Goal: Information Seeking & Learning: Learn about a topic

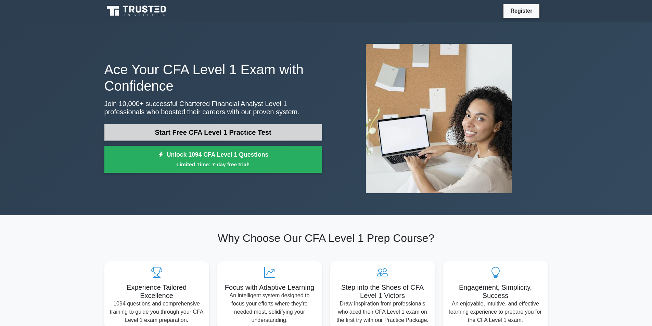
drag, startPoint x: 0, startPoint y: 0, endPoint x: 117, endPoint y: 138, distance: 180.7
click at [117, 138] on link "Start Free CFA Level 1 Practice Test" at bounding box center [213, 132] width 218 height 16
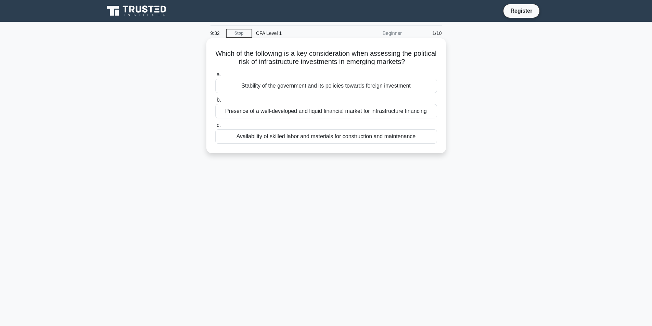
click at [267, 82] on div "Stability of the government and its policies towards foreign investment" at bounding box center [326, 86] width 222 height 14
click at [215, 77] on input "a. Stability of the government and its policies towards foreign investment" at bounding box center [215, 75] width 0 height 4
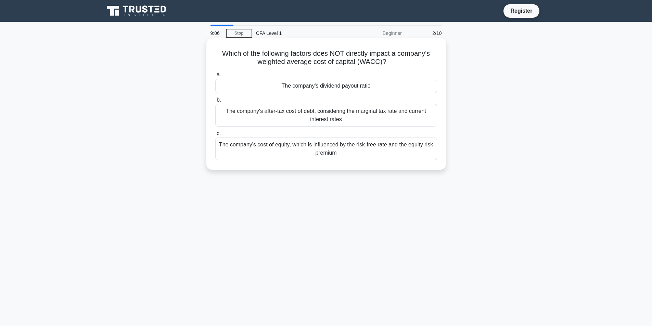
click at [333, 90] on div "The company's dividend payout ratio" at bounding box center [326, 86] width 222 height 14
click at [215, 77] on input "a. The company's dividend payout ratio" at bounding box center [215, 75] width 0 height 4
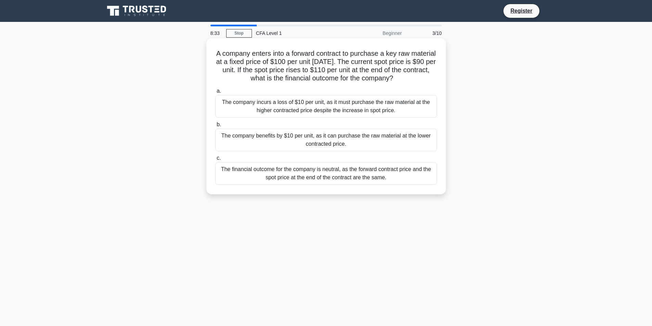
click at [317, 145] on div "The company benefits by $10 per unit, as it can purchase the raw material at th…" at bounding box center [326, 140] width 222 height 23
click at [215, 127] on input "b. The company benefits by $10 per unit, as it can purchase the raw material at…" at bounding box center [215, 125] width 0 height 4
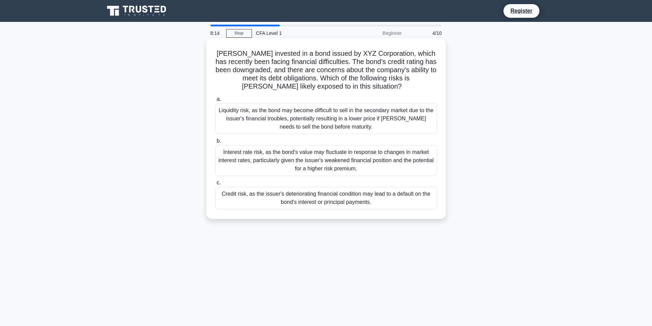
click at [339, 193] on div "Credit risk, as the issuer's deteriorating financial condition may lead to a de…" at bounding box center [326, 198] width 222 height 23
click at [215, 185] on input "c. Credit risk, as the issuer's deteriorating financial condition may lead to a…" at bounding box center [215, 183] width 0 height 4
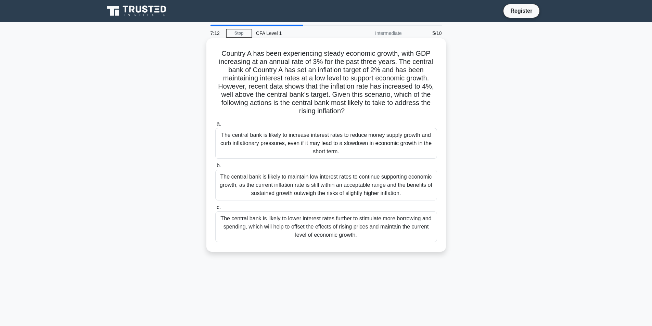
click at [338, 222] on div "The central bank is likely to lower interest rates further to stimulate more bo…" at bounding box center [326, 227] width 222 height 31
click at [215, 210] on input "c. The central bank is likely to lower interest rates further to stimulate more…" at bounding box center [215, 207] width 0 height 4
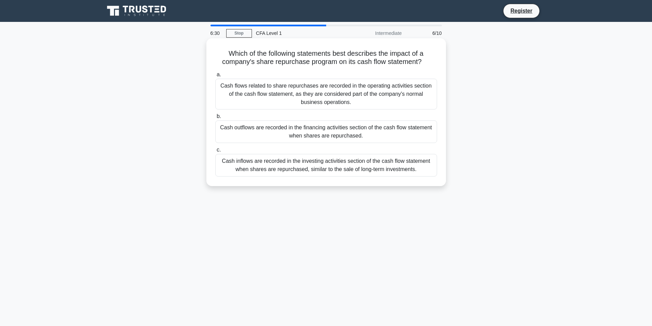
click at [282, 133] on div "Cash outflows are recorded in the financing activities section of the cash flow…" at bounding box center [326, 131] width 222 height 23
click at [215, 119] on input "b. Cash outflows are recorded in the financing activities section of the cash f…" at bounding box center [215, 116] width 0 height 4
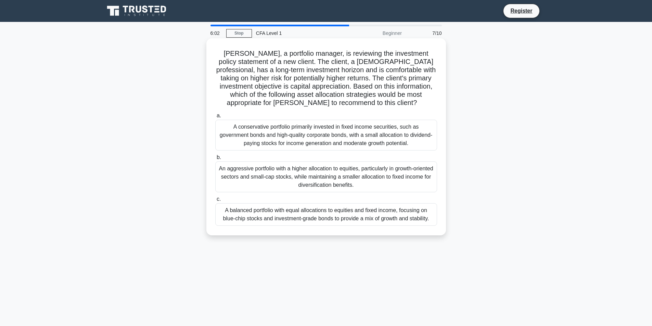
click at [342, 182] on div "An aggressive portfolio with a higher allocation to equities, particularly in g…" at bounding box center [326, 177] width 222 height 31
click at [215, 160] on input "b. An aggressive portfolio with a higher allocation to equities, particularly i…" at bounding box center [215, 157] width 0 height 4
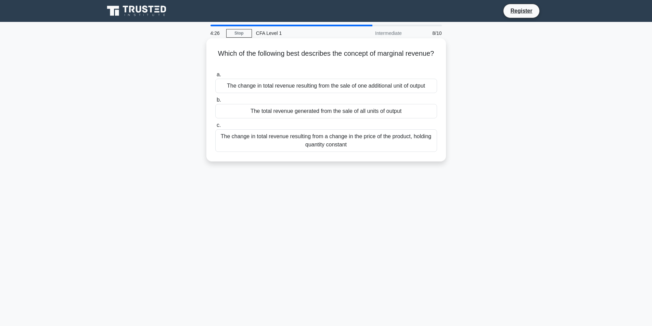
click at [384, 87] on div "The change in total revenue resulting from the sale of one additional unit of o…" at bounding box center [326, 86] width 222 height 14
click at [215, 77] on input "a. The change in total revenue resulting from the sale of one additional unit o…" at bounding box center [215, 75] width 0 height 4
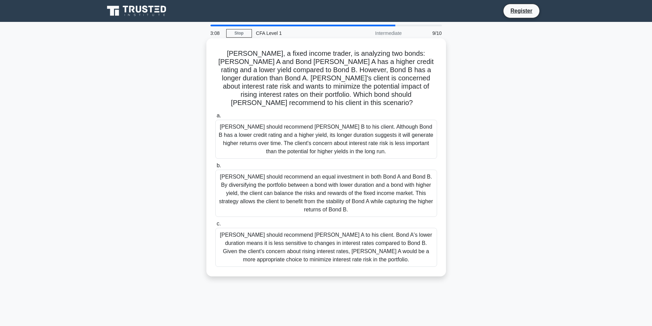
click at [355, 230] on div "Tom should recommend Bond A to his client. Bond A's lower duration means it is …" at bounding box center [326, 247] width 222 height 39
click at [215, 226] on input "c. Tom should recommend Bond A to his client. Bond A's lower duration means it …" at bounding box center [215, 224] width 0 height 4
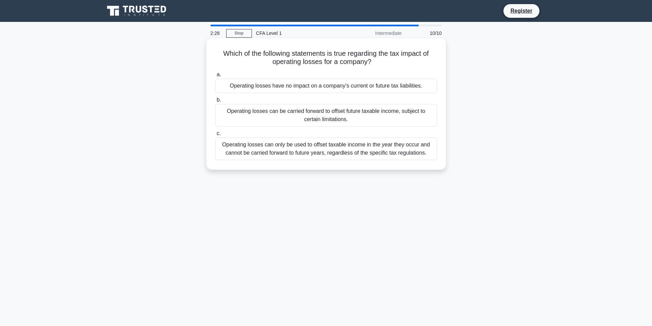
click at [281, 149] on div "Operating losses can only be used to offset taxable income in the year they occ…" at bounding box center [326, 149] width 222 height 23
click at [215, 136] on input "c. Operating losses can only be used to offset taxable income in the year they …" at bounding box center [215, 133] width 0 height 4
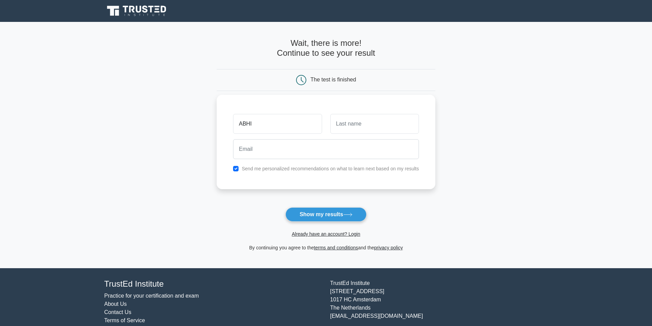
type input "ABHI"
type input "AGARWAL"
type input "[EMAIL_ADDRESS][DOMAIN_NAME]"
click at [325, 218] on button "Show my results" at bounding box center [325, 214] width 81 height 14
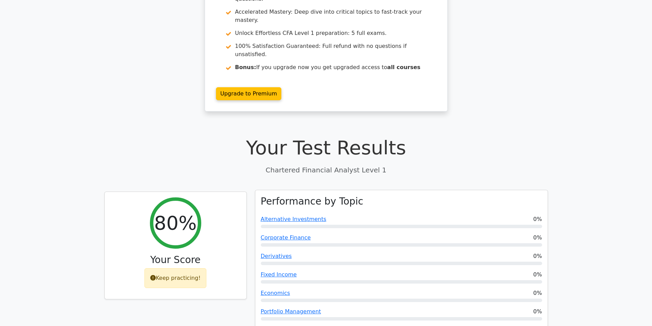
scroll to position [137, 0]
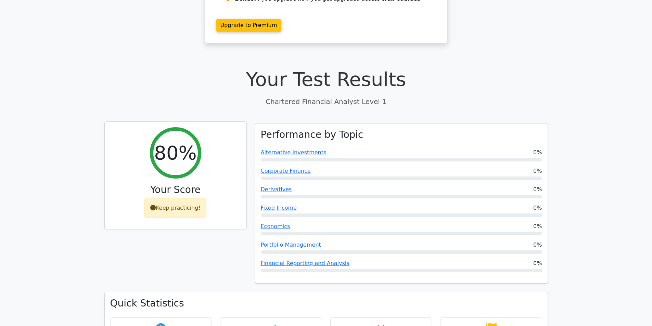
click at [155, 205] on icon at bounding box center [152, 207] width 5 height 5
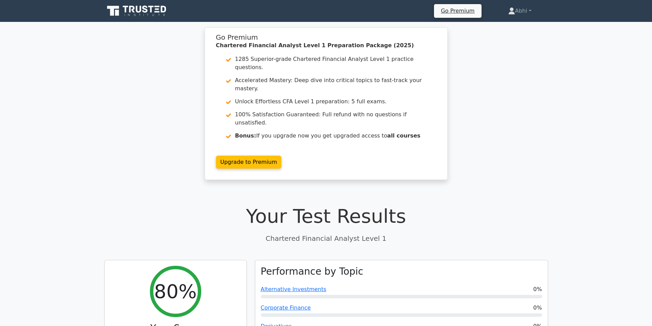
scroll to position [308, 0]
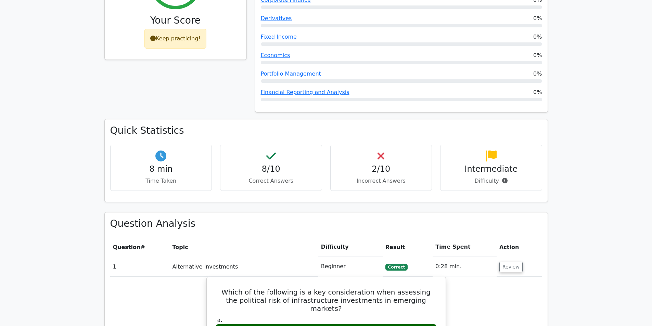
click at [375, 145] on div "2/10 Incorrect Answers" at bounding box center [381, 168] width 102 height 46
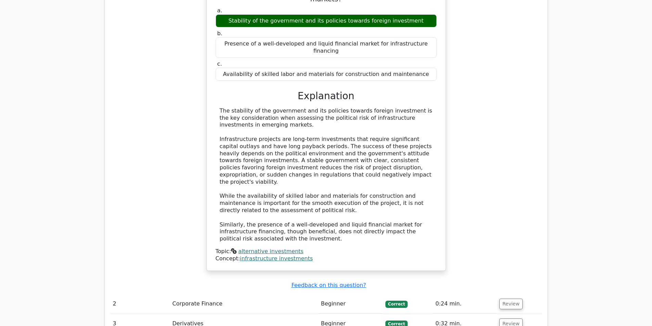
scroll to position [753, 0]
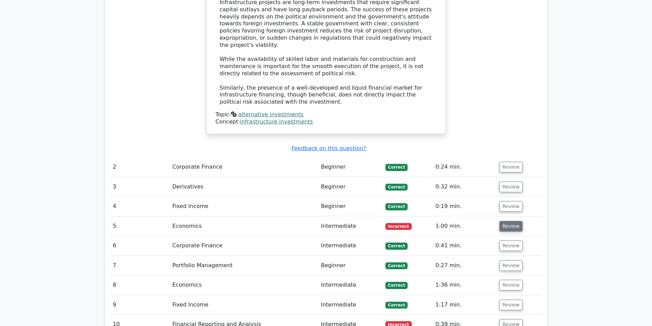
click at [514, 221] on button "Review" at bounding box center [510, 226] width 23 height 11
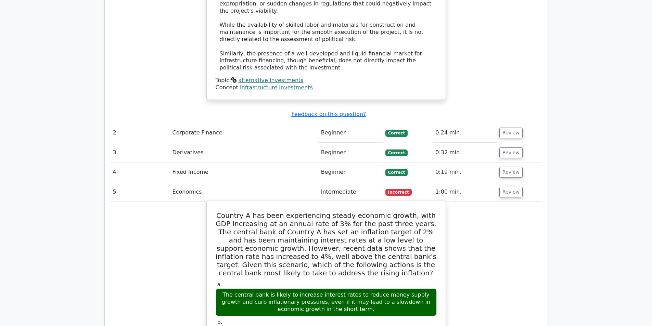
scroll to position [890, 0]
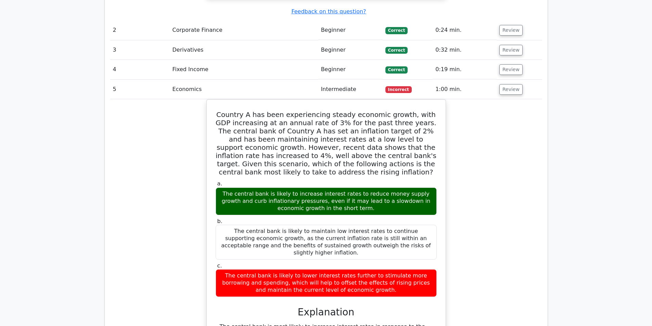
click at [483, 206] on div "Country A has been experiencing steady economic growth, with GDP increasing at …" at bounding box center [326, 307] width 432 height 417
drag, startPoint x: 544, startPoint y: 100, endPoint x: 539, endPoint y: 98, distance: 5.2
click at [544, 100] on div "Question Analysis Question # Topic Difficulty Result Time Spent Action 1 Altern…" at bounding box center [326, 135] width 443 height 1012
click at [503, 84] on button "Review" at bounding box center [510, 89] width 23 height 11
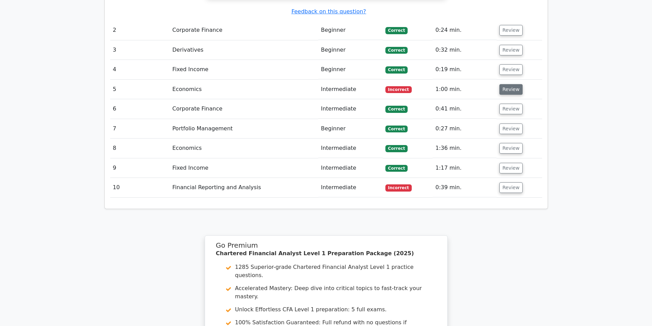
click at [501, 84] on button "Review" at bounding box center [510, 89] width 23 height 11
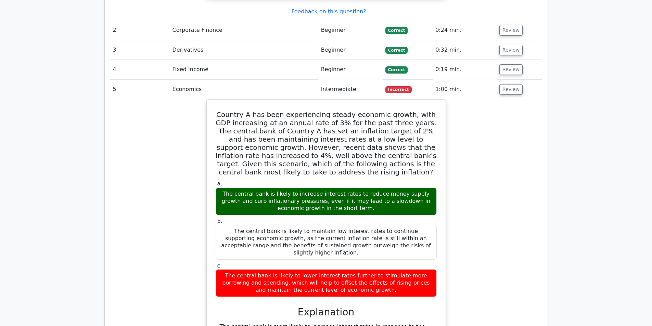
drag, startPoint x: 462, startPoint y: 127, endPoint x: 462, endPoint y: 121, distance: 5.8
click at [462, 127] on div "Country A has been experiencing steady economic growth, with GDP increasing at …" at bounding box center [326, 307] width 432 height 417
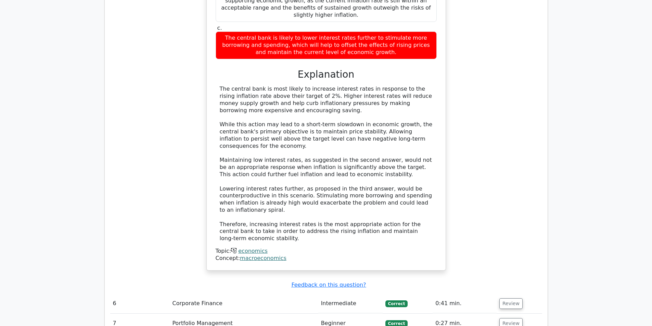
scroll to position [1232, 0]
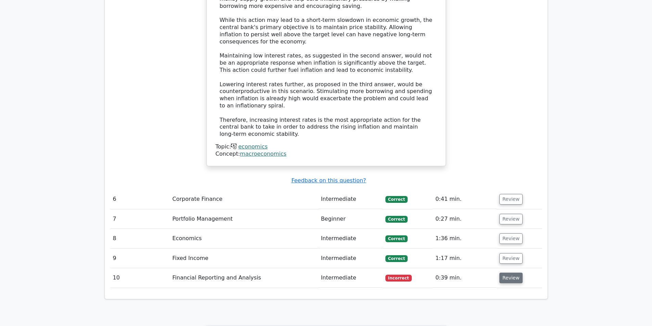
click at [506, 273] on button "Review" at bounding box center [510, 278] width 23 height 11
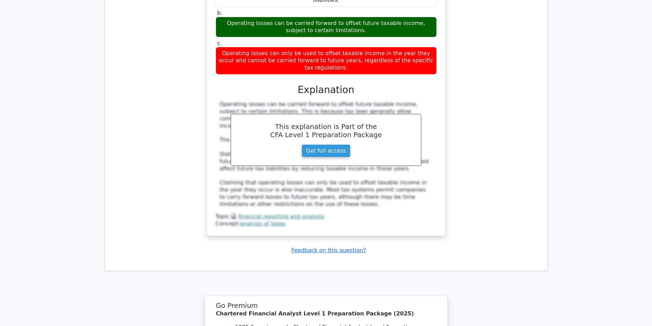
scroll to position [1711, 0]
